Goal: Transaction & Acquisition: Purchase product/service

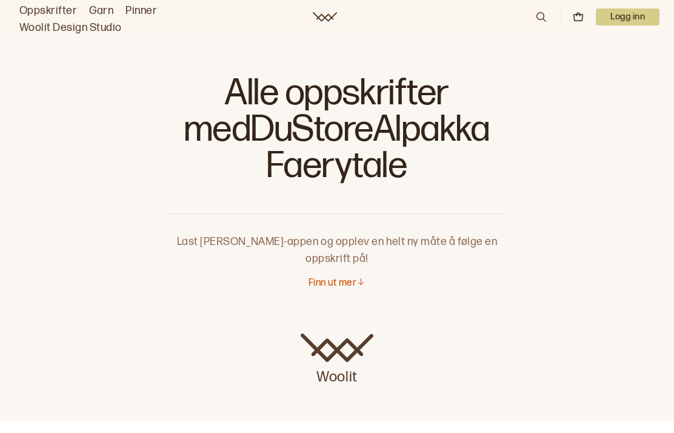
click at [344, 352] on img at bounding box center [337, 347] width 73 height 29
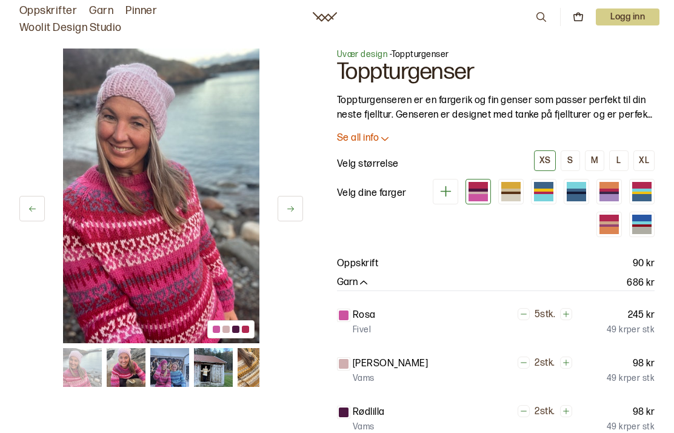
click at [513, 190] on div at bounding box center [510, 190] width 19 height 3
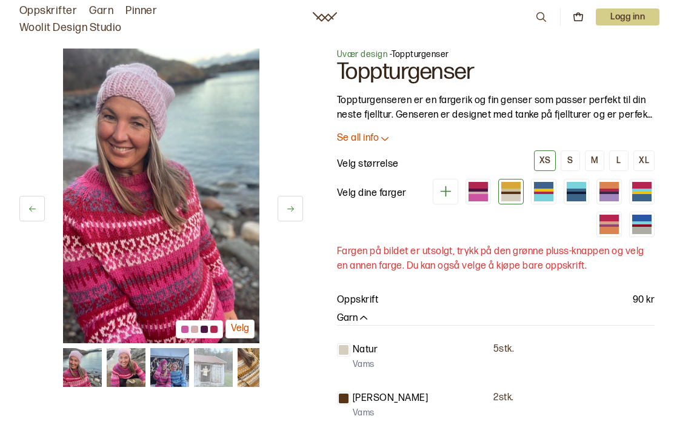
scroll to position [48, 0]
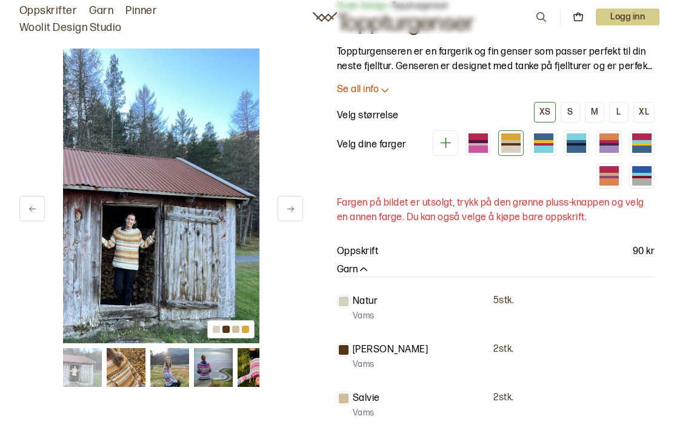
click at [546, 141] on div at bounding box center [543, 141] width 19 height 3
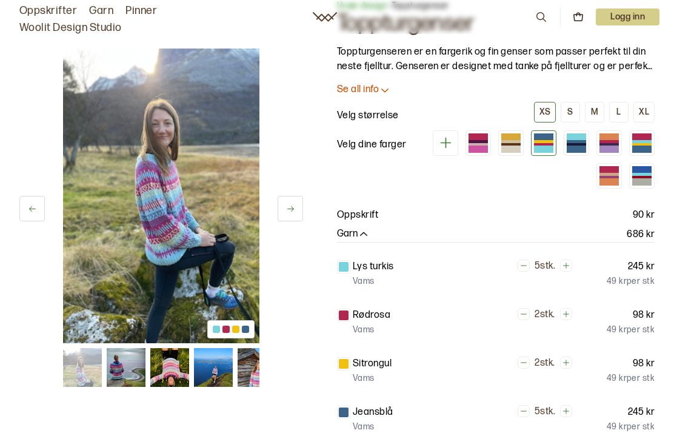
click at [580, 141] on div at bounding box center [576, 141] width 19 height 3
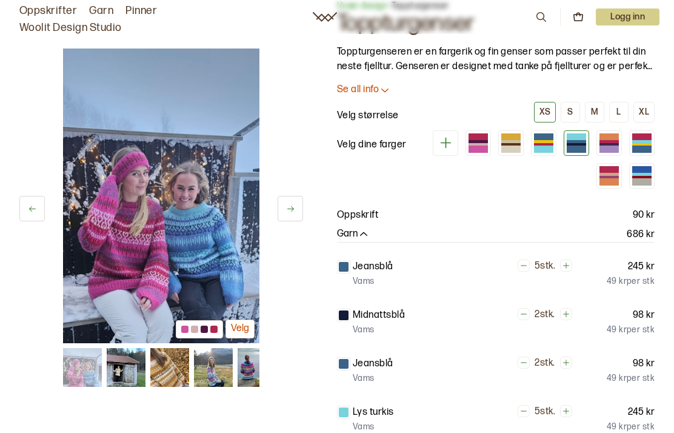
click at [607, 138] on div at bounding box center [609, 136] width 19 height 7
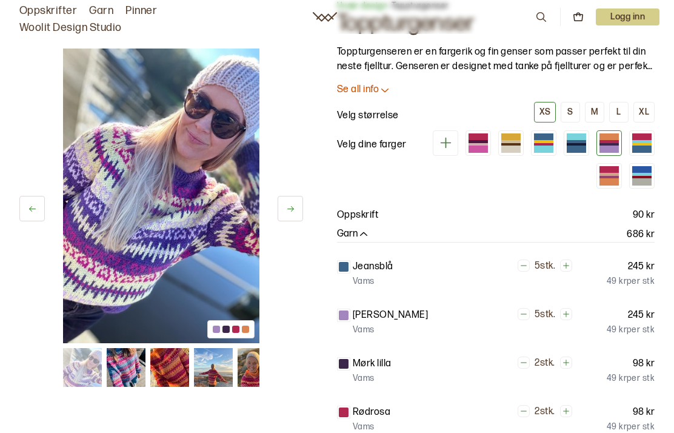
click at [481, 149] on div at bounding box center [478, 148] width 19 height 7
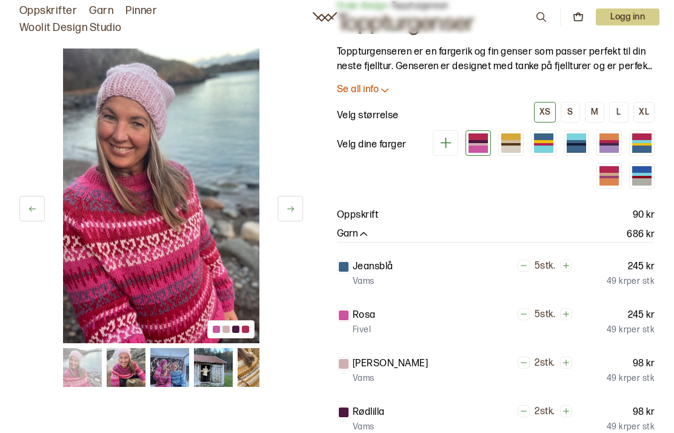
click at [573, 139] on div at bounding box center [576, 136] width 19 height 7
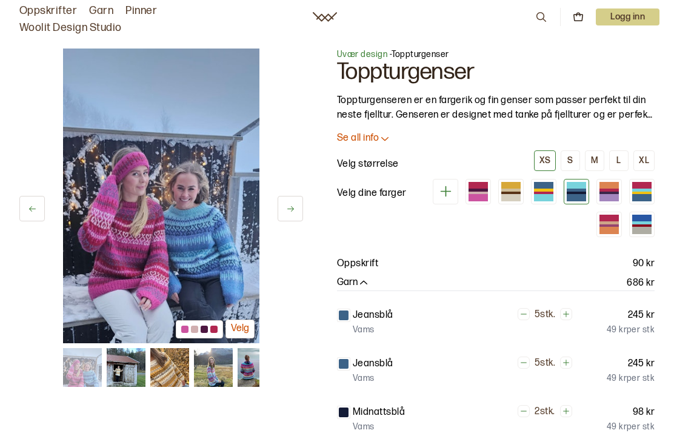
click at [650, 182] on div at bounding box center [641, 185] width 19 height 7
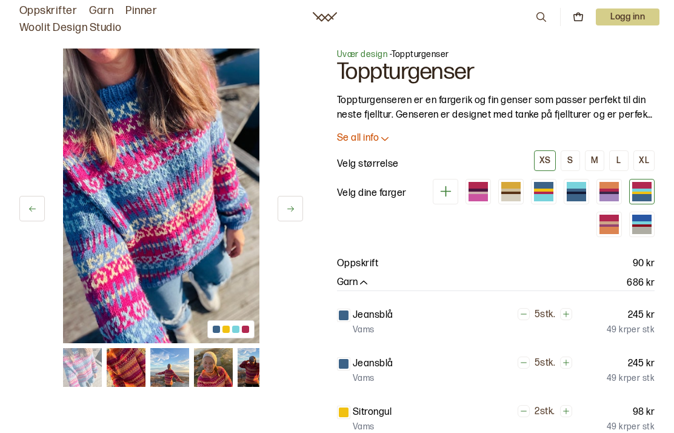
click at [610, 220] on div at bounding box center [609, 218] width 19 height 7
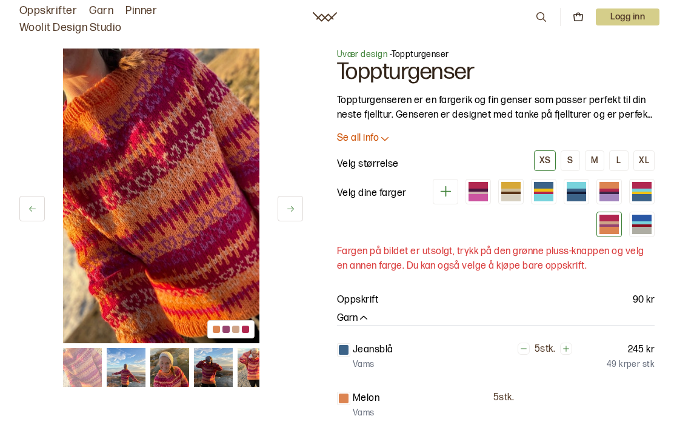
click at [641, 219] on div at bounding box center [641, 218] width 19 height 7
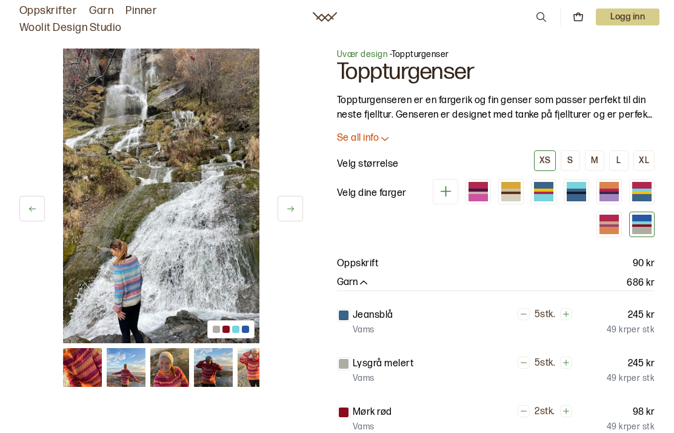
scroll to position [4, 0]
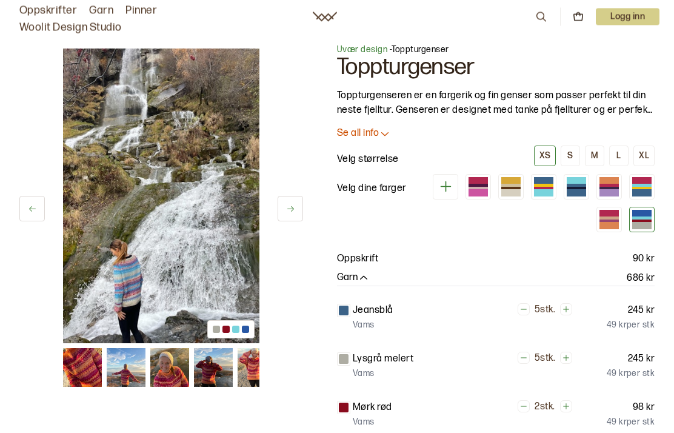
click at [293, 209] on icon at bounding box center [290, 208] width 9 height 9
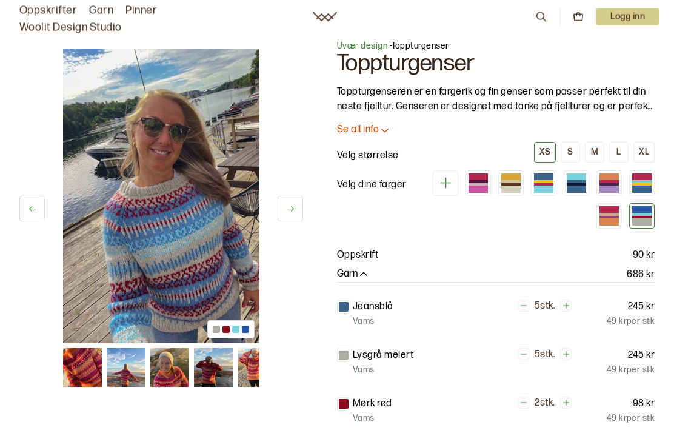
scroll to position [5, 0]
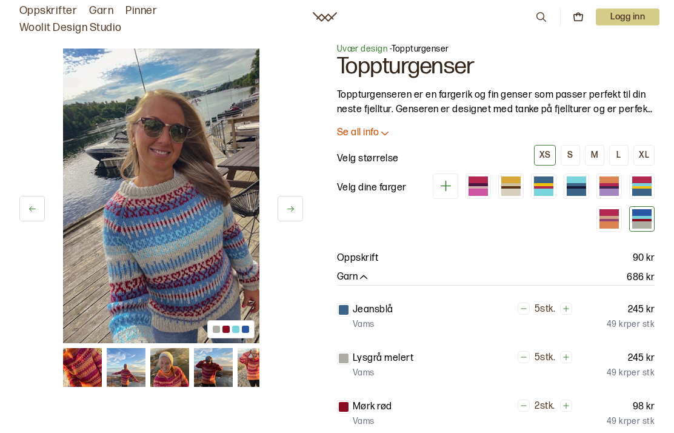
click at [481, 178] on div at bounding box center [478, 179] width 19 height 7
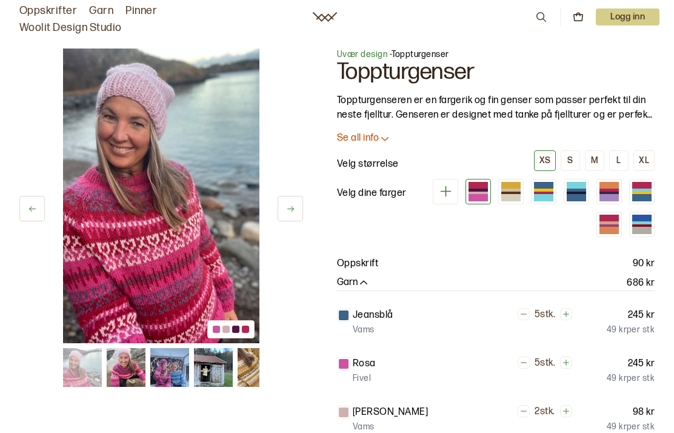
click at [387, 135] on icon at bounding box center [385, 138] width 12 height 12
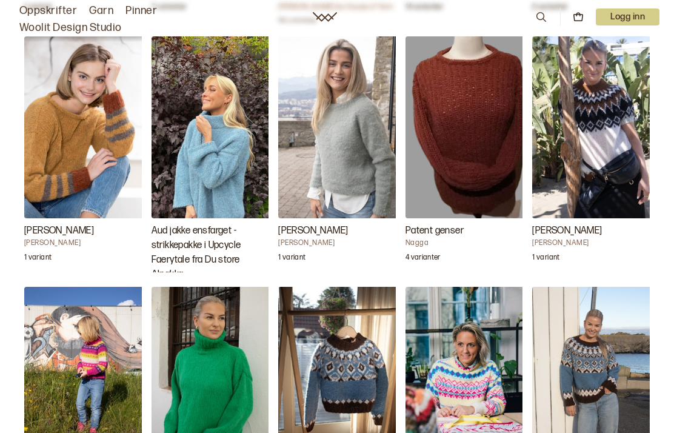
scroll to position [2491, 0]
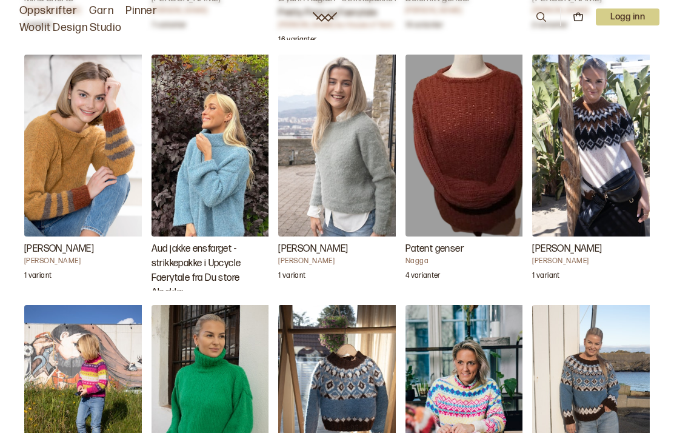
click at [88, 178] on img "Gine Chunky Genser" at bounding box center [84, 146] width 121 height 182
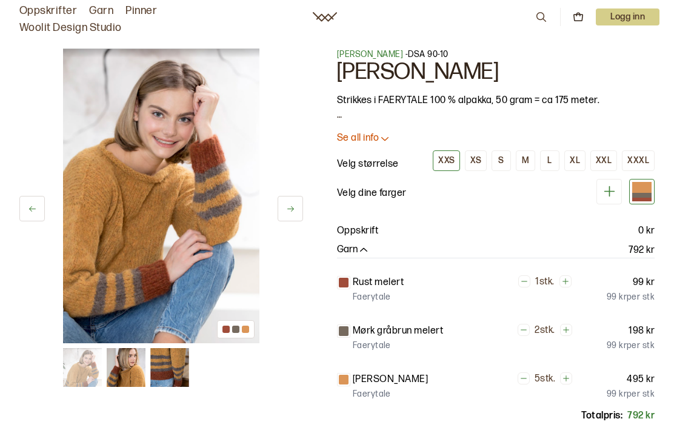
scroll to position [15, 0]
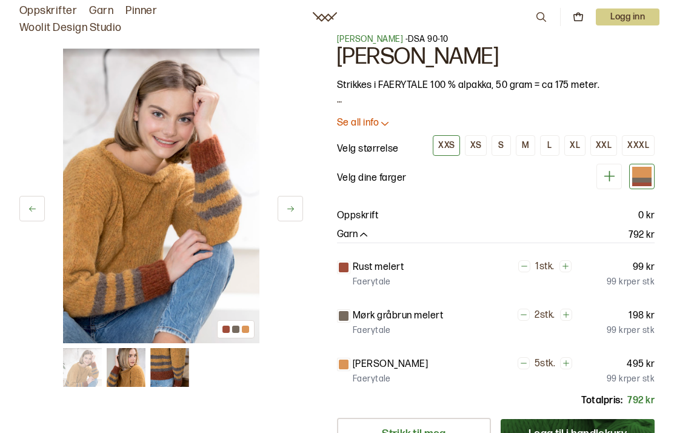
click at [503, 141] on div "S" at bounding box center [500, 145] width 5 height 11
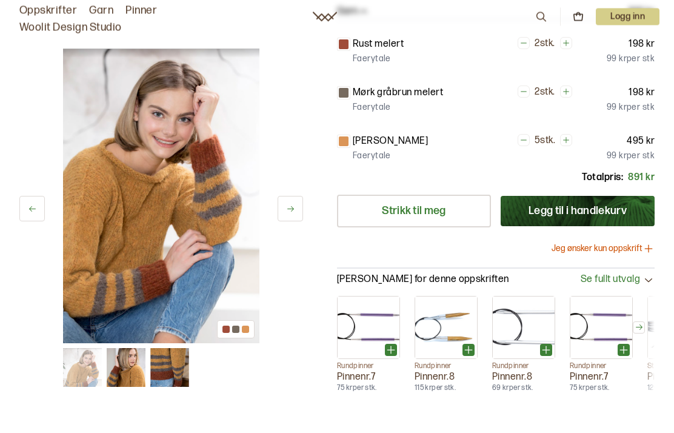
scroll to position [247, 0]
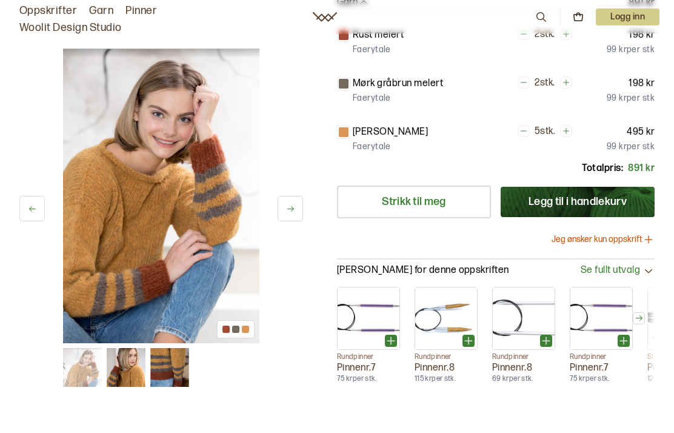
click at [617, 234] on button "Jeg ønsker kun oppskrift" at bounding box center [603, 239] width 103 height 12
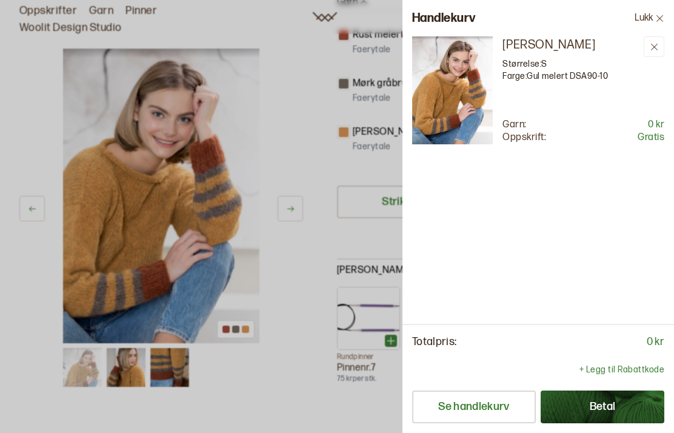
click at [597, 423] on button "Betal" at bounding box center [603, 406] width 124 height 33
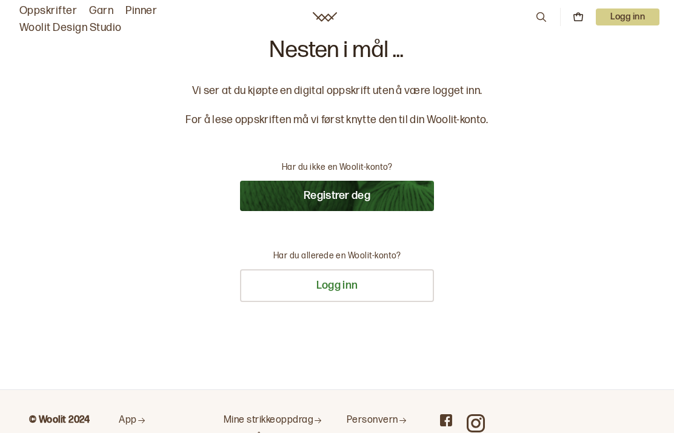
click at [330, 184] on button "Registrer deg" at bounding box center [337, 196] width 194 height 30
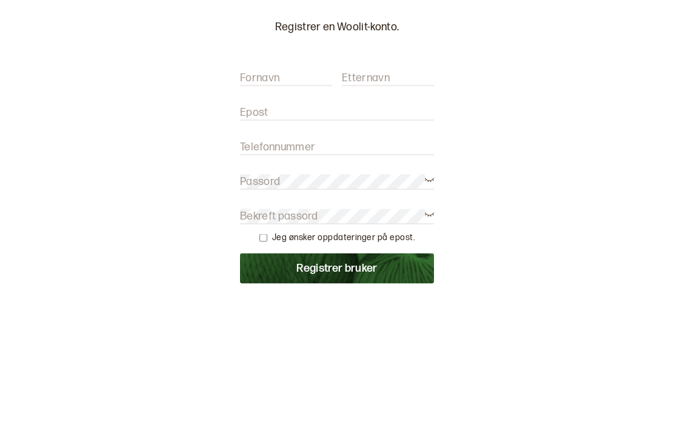
click at [269, 202] on label "Fornavn" at bounding box center [259, 209] width 39 height 15
click at [269, 202] on input "Fornavn" at bounding box center [286, 209] width 92 height 15
type input "Berit"
type input "Nettli"
type input "berit.nettli@gmail.com"
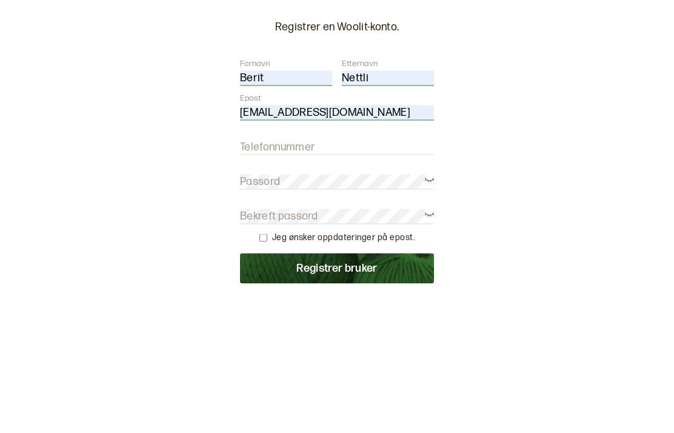
scroll to position [132, 0]
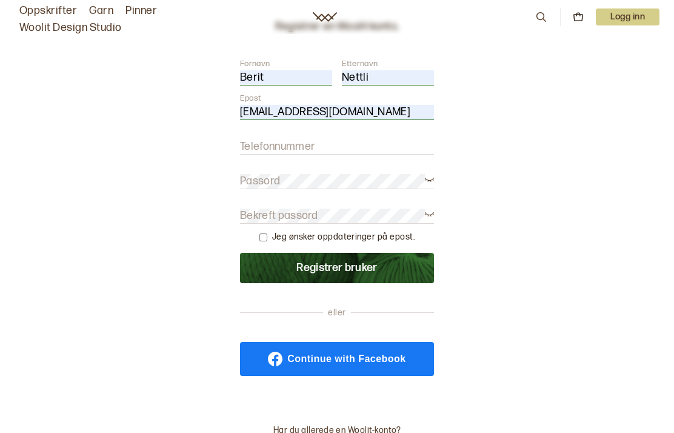
type input "98207096"
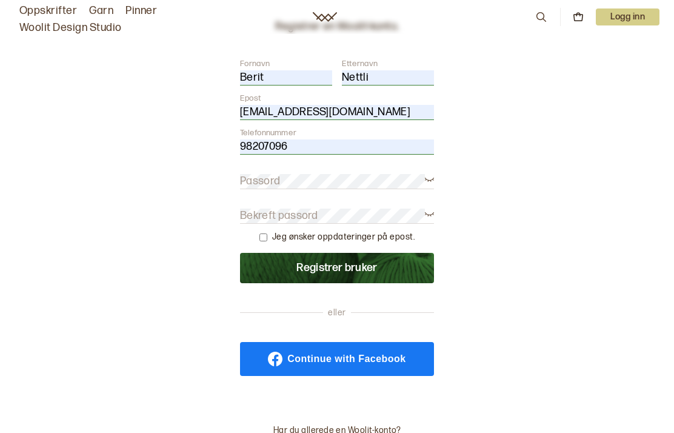
click at [275, 172] on form "Fornavn Berit Etternavn Nettli Epost berit.nettli@gmail.com Telefonnummer 98207…" at bounding box center [337, 170] width 194 height 225
click at [258, 170] on form "Fornavn Berit Etternavn Nettli Epost berit.nettli@gmail.com Telefonnummer 98207…" at bounding box center [337, 170] width 194 height 225
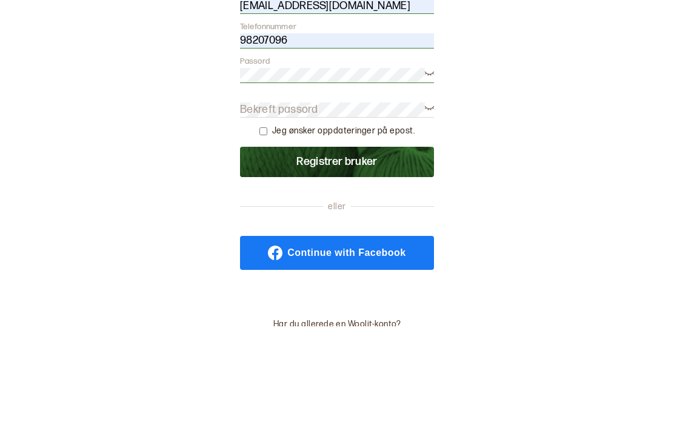
click at [275, 209] on label "Bekreft passord" at bounding box center [279, 216] width 78 height 15
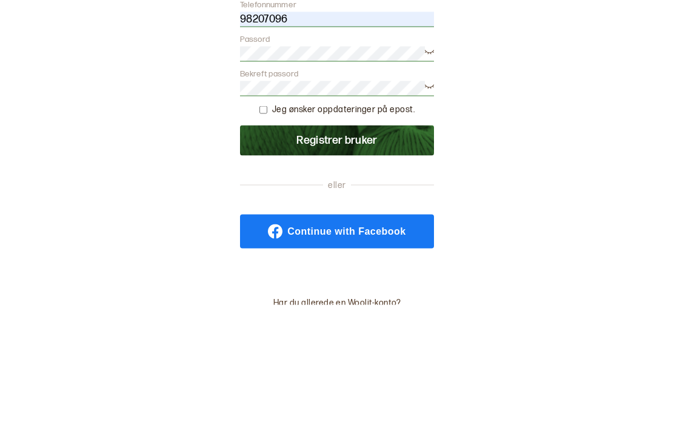
click at [335, 253] on button "Registrer bruker" at bounding box center [337, 268] width 194 height 30
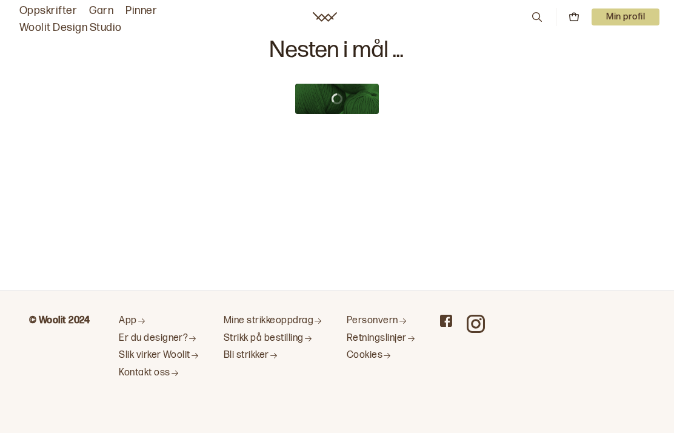
scroll to position [48, 0]
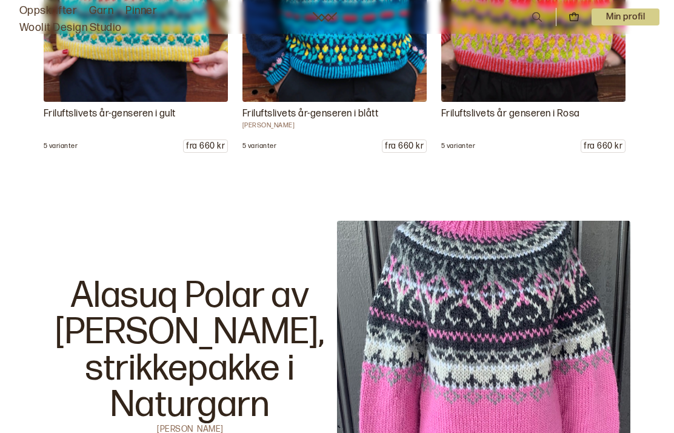
scroll to position [2764, 0]
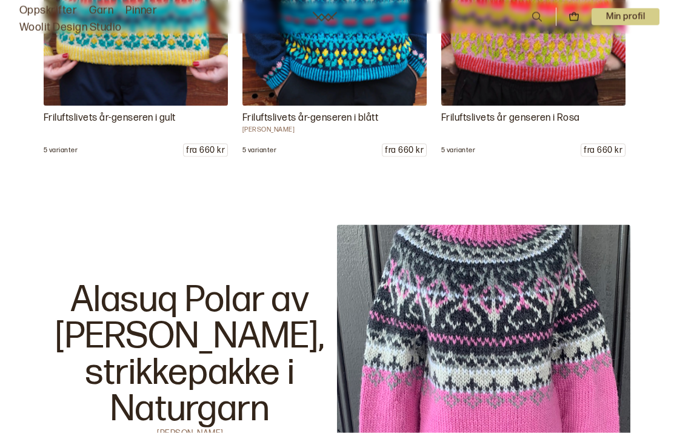
click at [42, 10] on link "Oppskrifter" at bounding box center [48, 10] width 58 height 17
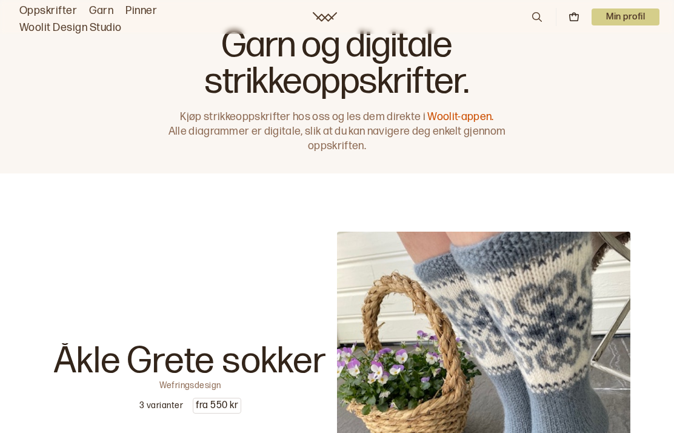
click at [49, 13] on link "Oppskrifter" at bounding box center [48, 10] width 58 height 17
click at [542, 10] on icon at bounding box center [536, 16] width 13 height 13
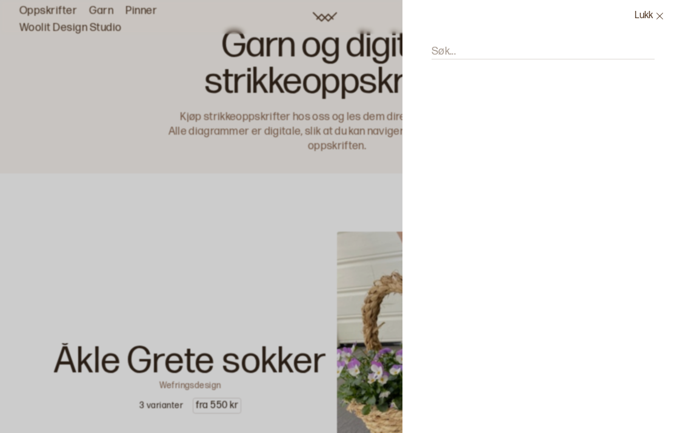
click at [440, 45] on label "Søk..." at bounding box center [444, 51] width 24 height 15
click at [440, 45] on input "Søk..." at bounding box center [543, 51] width 223 height 15
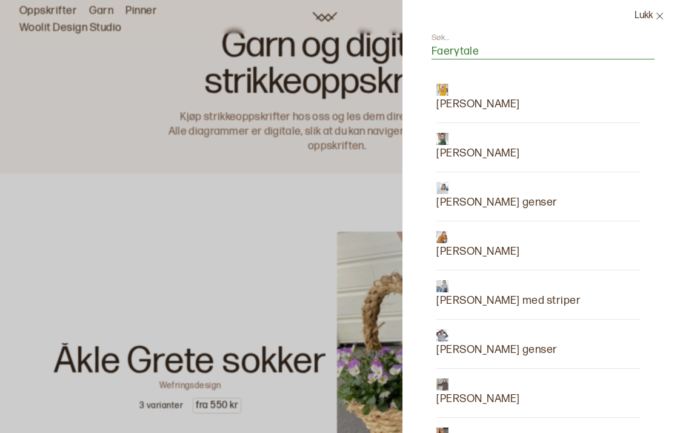
type input "Faerytale"
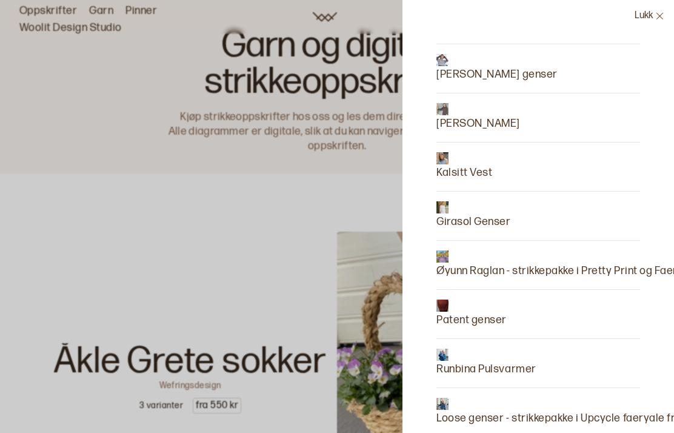
scroll to position [275, 1]
click at [497, 70] on p "[PERSON_NAME] genser" at bounding box center [496, 74] width 121 height 17
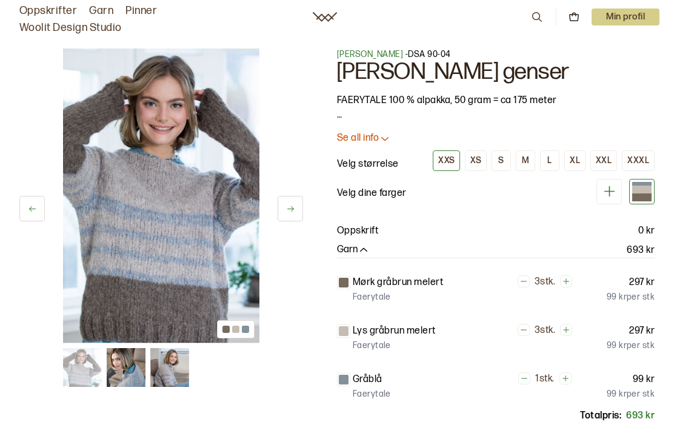
click at [290, 206] on icon at bounding box center [290, 208] width 9 height 9
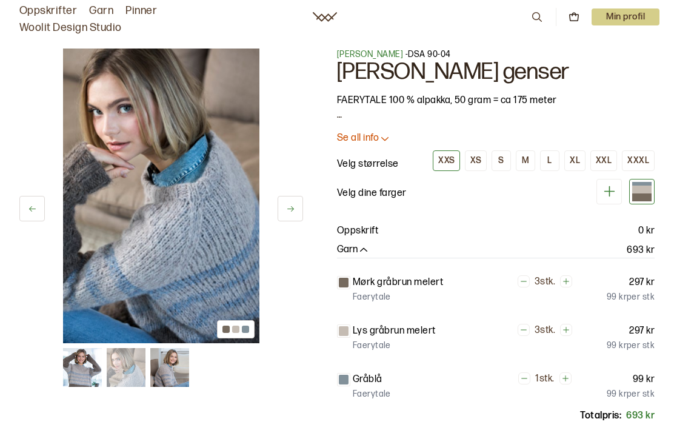
click at [292, 206] on icon at bounding box center [290, 208] width 9 height 9
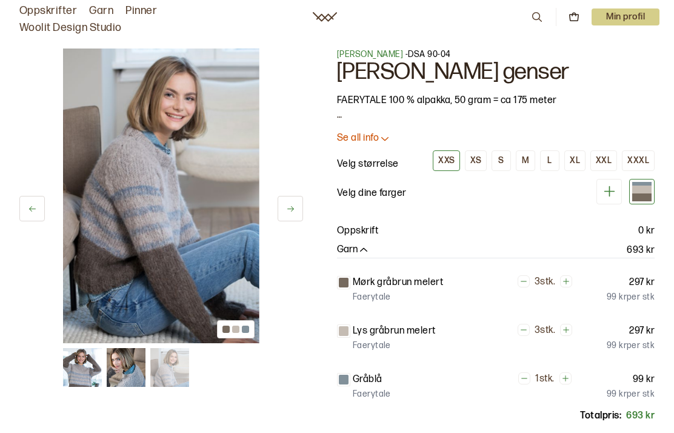
click at [292, 209] on icon at bounding box center [290, 208] width 7 height 5
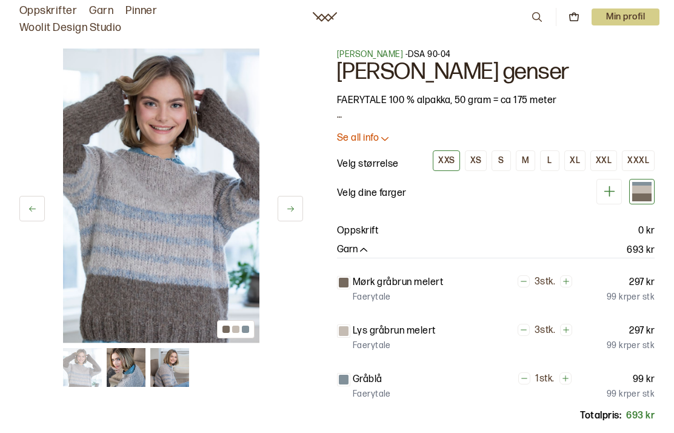
click at [290, 207] on icon at bounding box center [290, 208] width 9 height 9
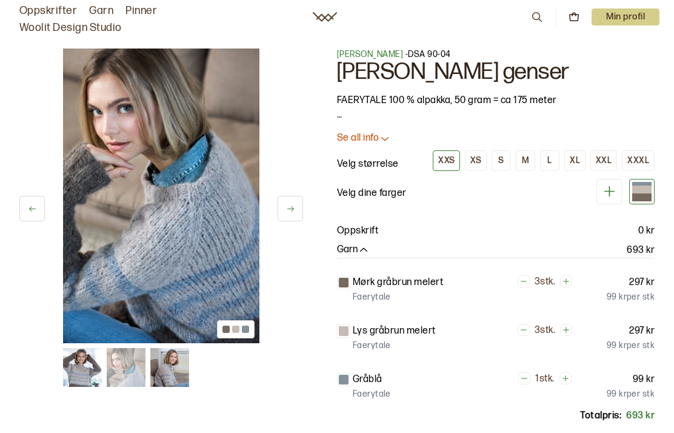
click at [289, 203] on button at bounding box center [290, 208] width 25 height 25
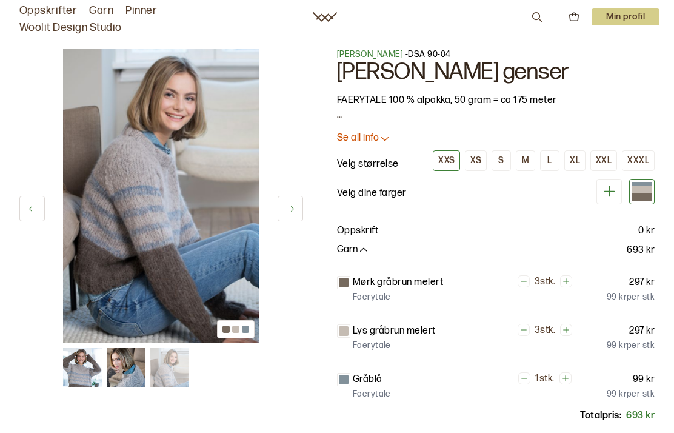
click at [504, 153] on button "S" at bounding box center [501, 160] width 19 height 21
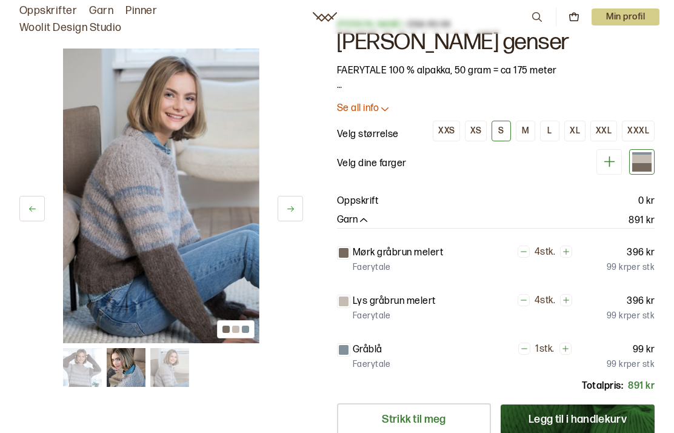
scroll to position [37, 0]
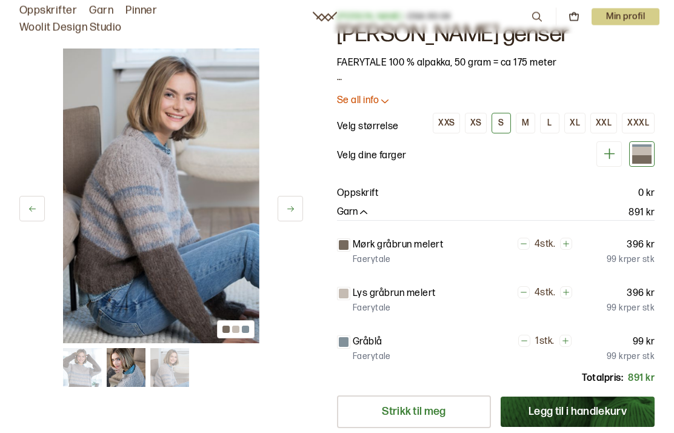
click at [293, 208] on icon at bounding box center [290, 208] width 7 height 5
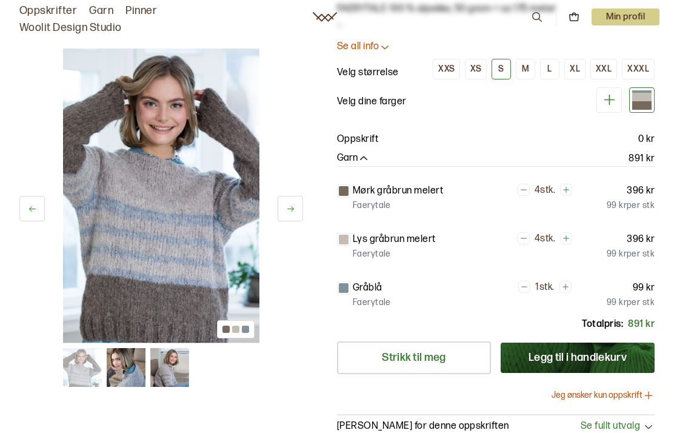
scroll to position [0, 0]
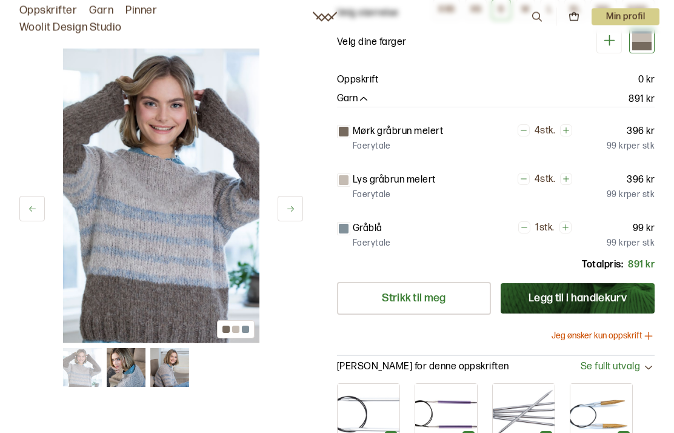
click at [609, 336] on button "Jeg ønsker kun oppskrift" at bounding box center [603, 336] width 103 height 12
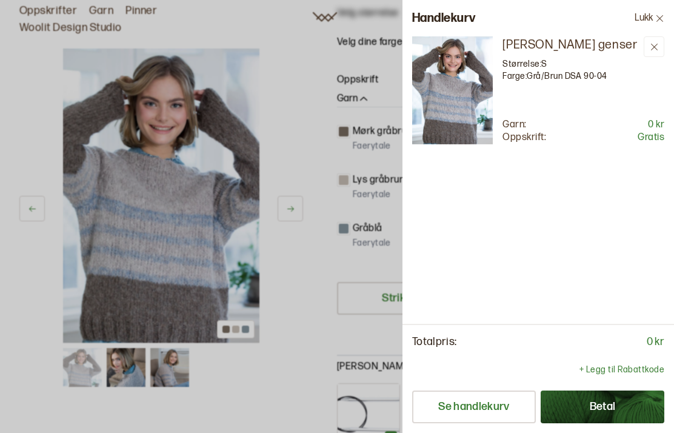
click at [595, 423] on button "Betal" at bounding box center [603, 406] width 124 height 33
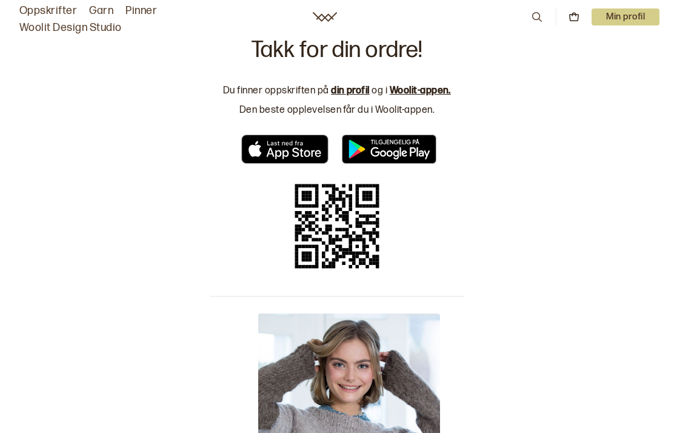
click at [347, 85] on link "din profil" at bounding box center [350, 91] width 39 height 12
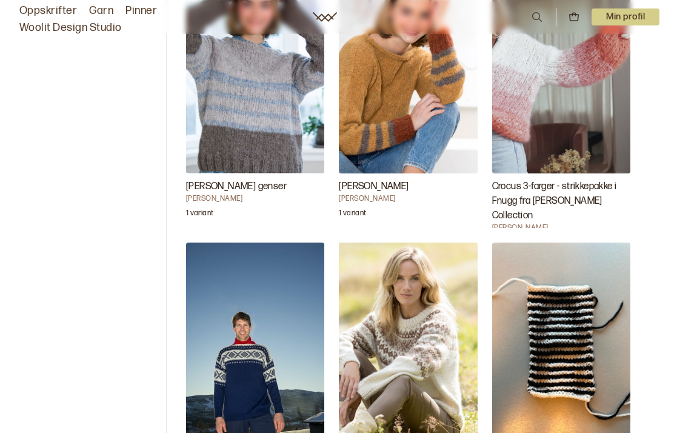
scroll to position [101, 0]
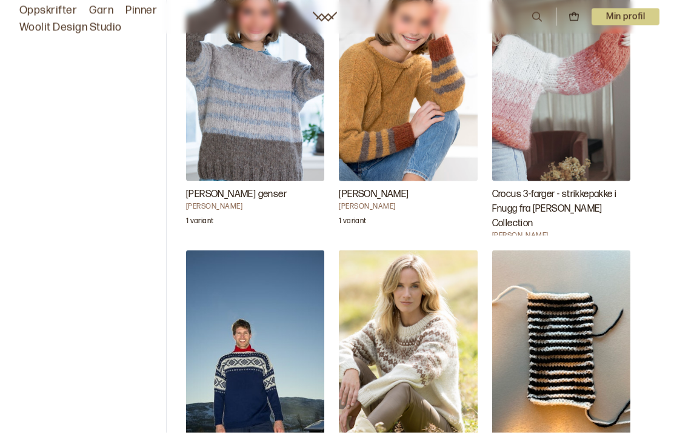
click at [407, 118] on img "Gine Chunky Genser" at bounding box center [408, 77] width 138 height 207
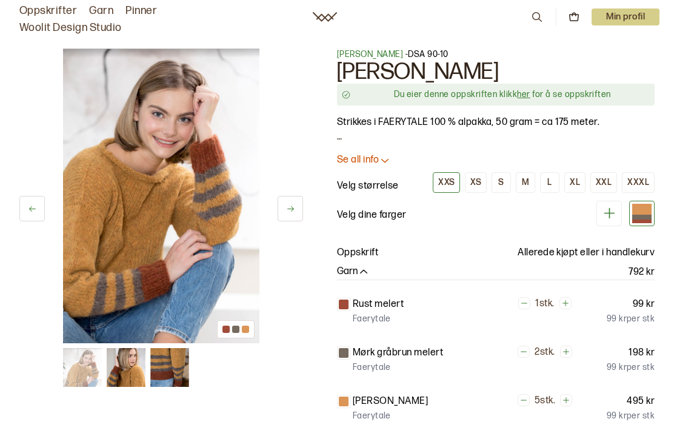
click at [295, 210] on icon at bounding box center [290, 208] width 9 height 9
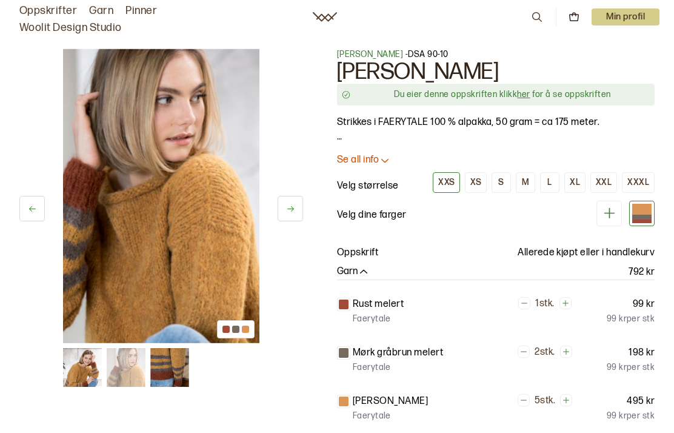
click at [287, 213] on button at bounding box center [290, 208] width 25 height 25
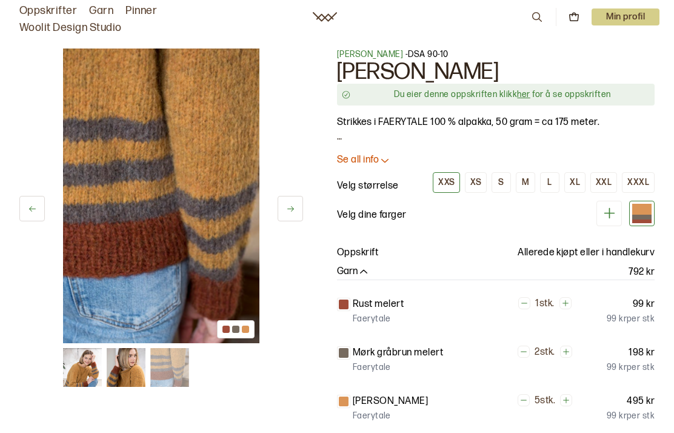
click at [290, 207] on icon at bounding box center [290, 208] width 9 height 9
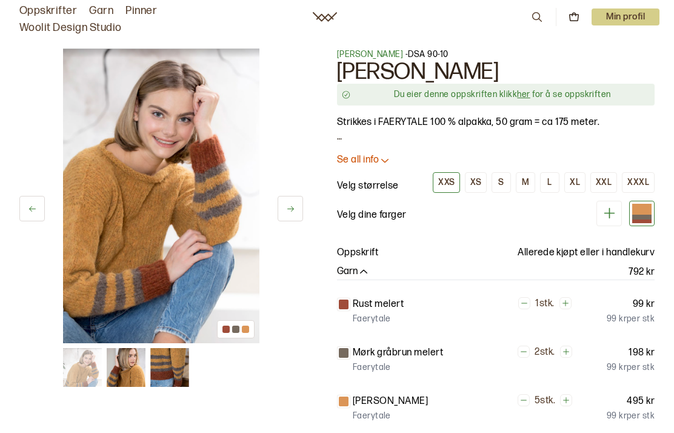
click at [501, 177] on div "S" at bounding box center [500, 182] width 5 height 11
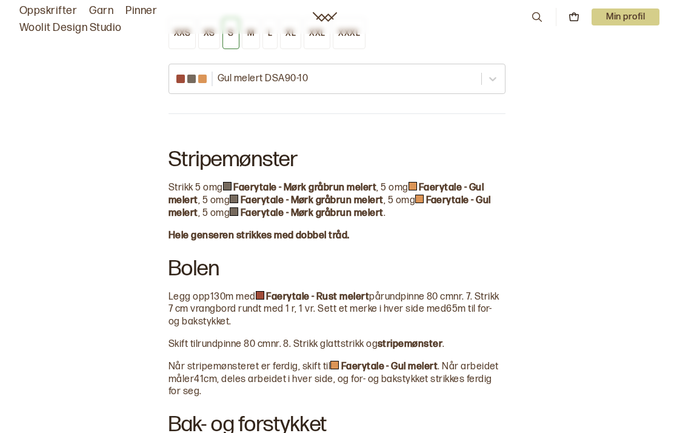
scroll to position [733, 0]
